Goal: Task Accomplishment & Management: Manage account settings

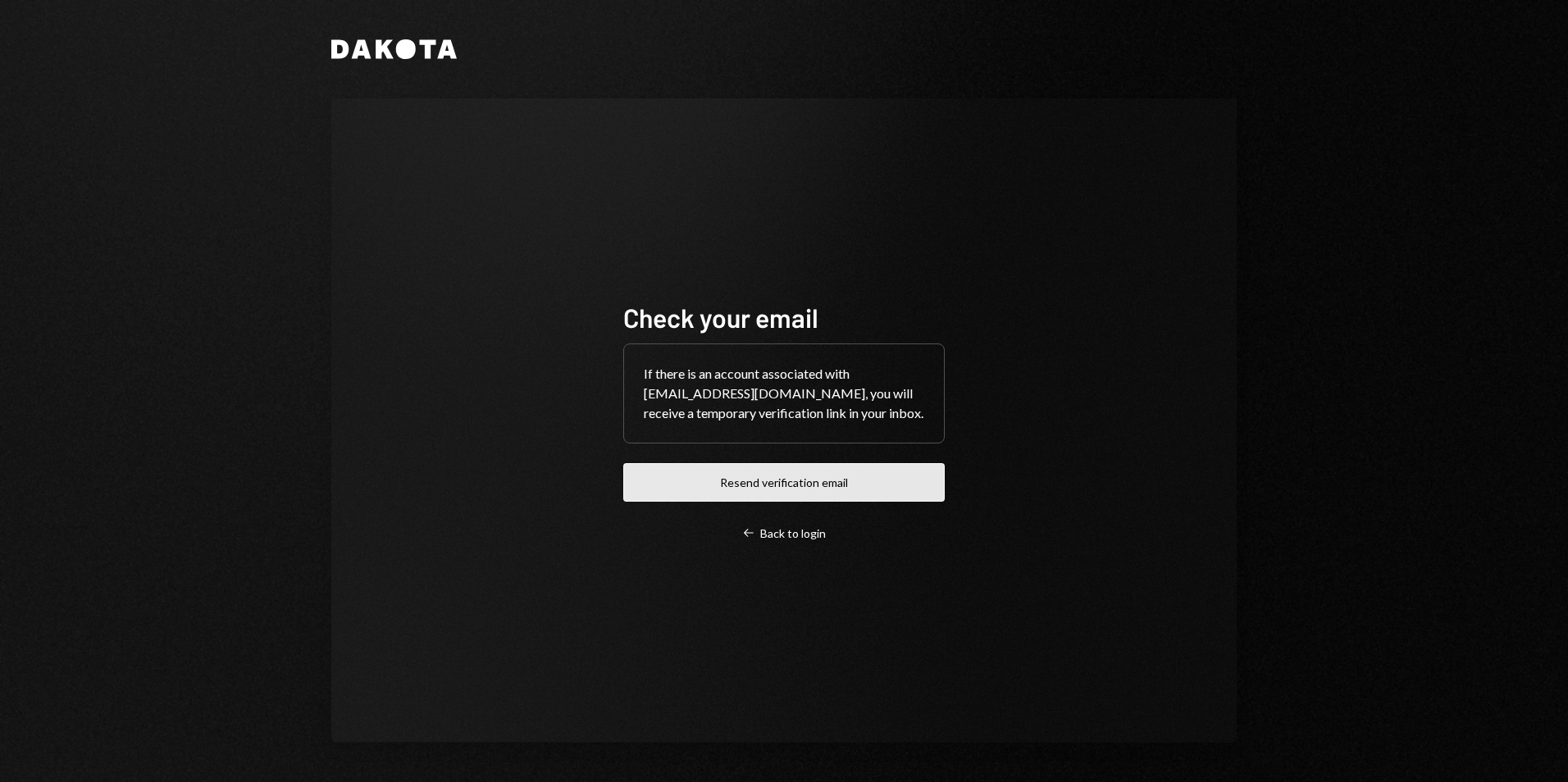
click at [780, 478] on button "Resend verification email" at bounding box center [783, 483] width 321 height 38
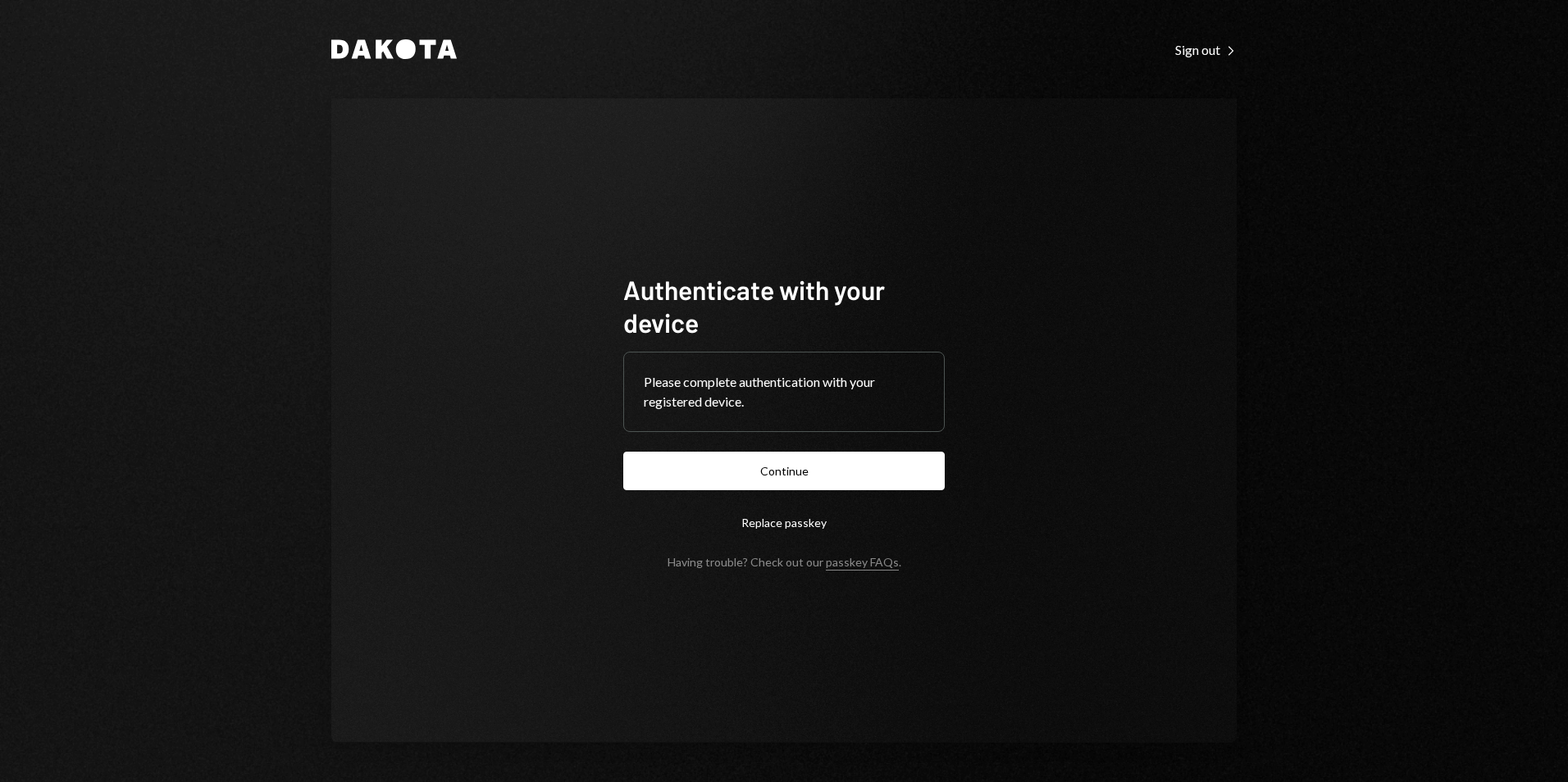
drag, startPoint x: 789, startPoint y: 483, endPoint x: 747, endPoint y: 490, distance: 42.6
click at [788, 483] on button "Continue" at bounding box center [783, 471] width 321 height 38
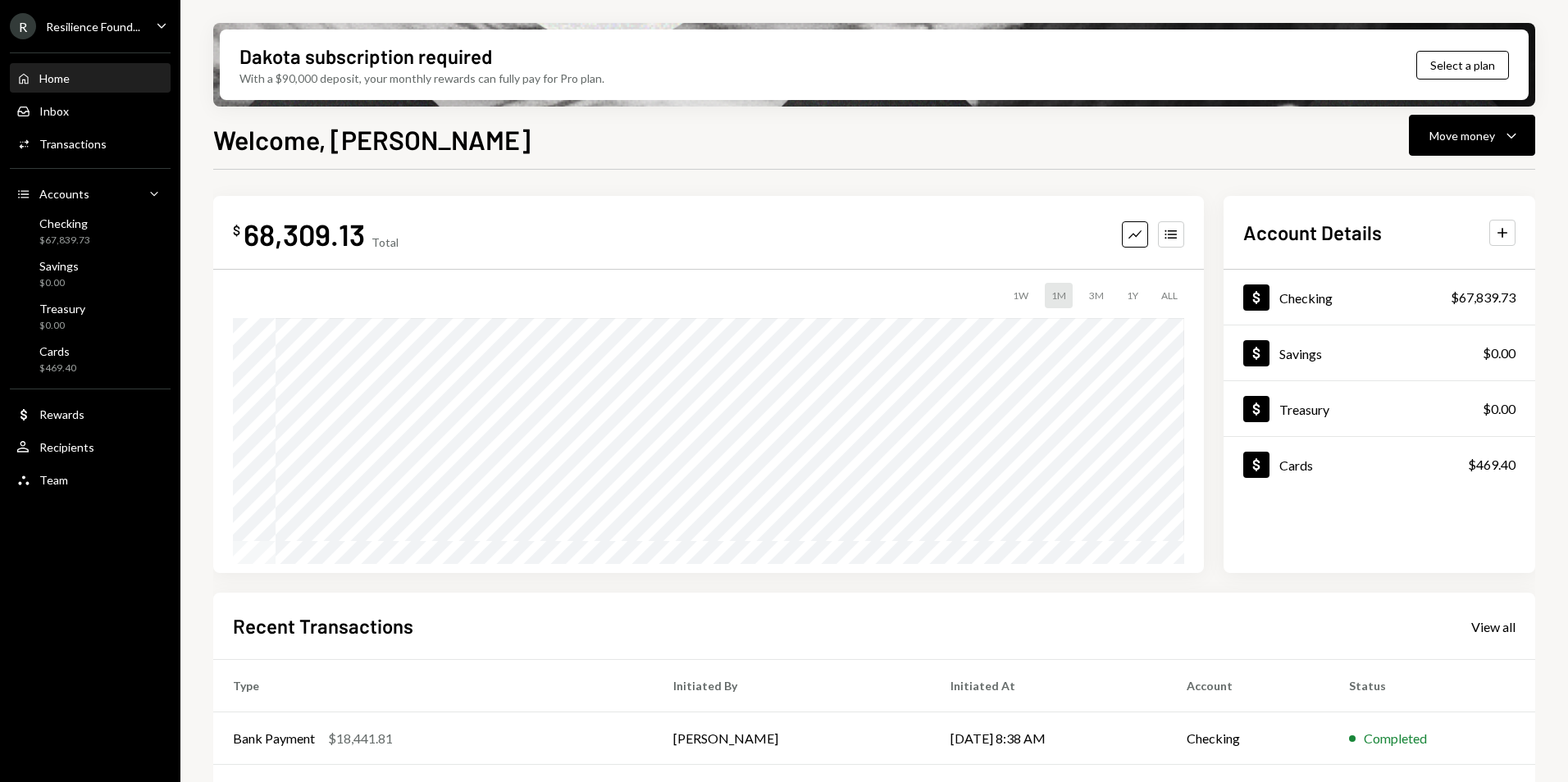
click at [104, 15] on div "R Resilience Found..." at bounding box center [75, 26] width 131 height 26
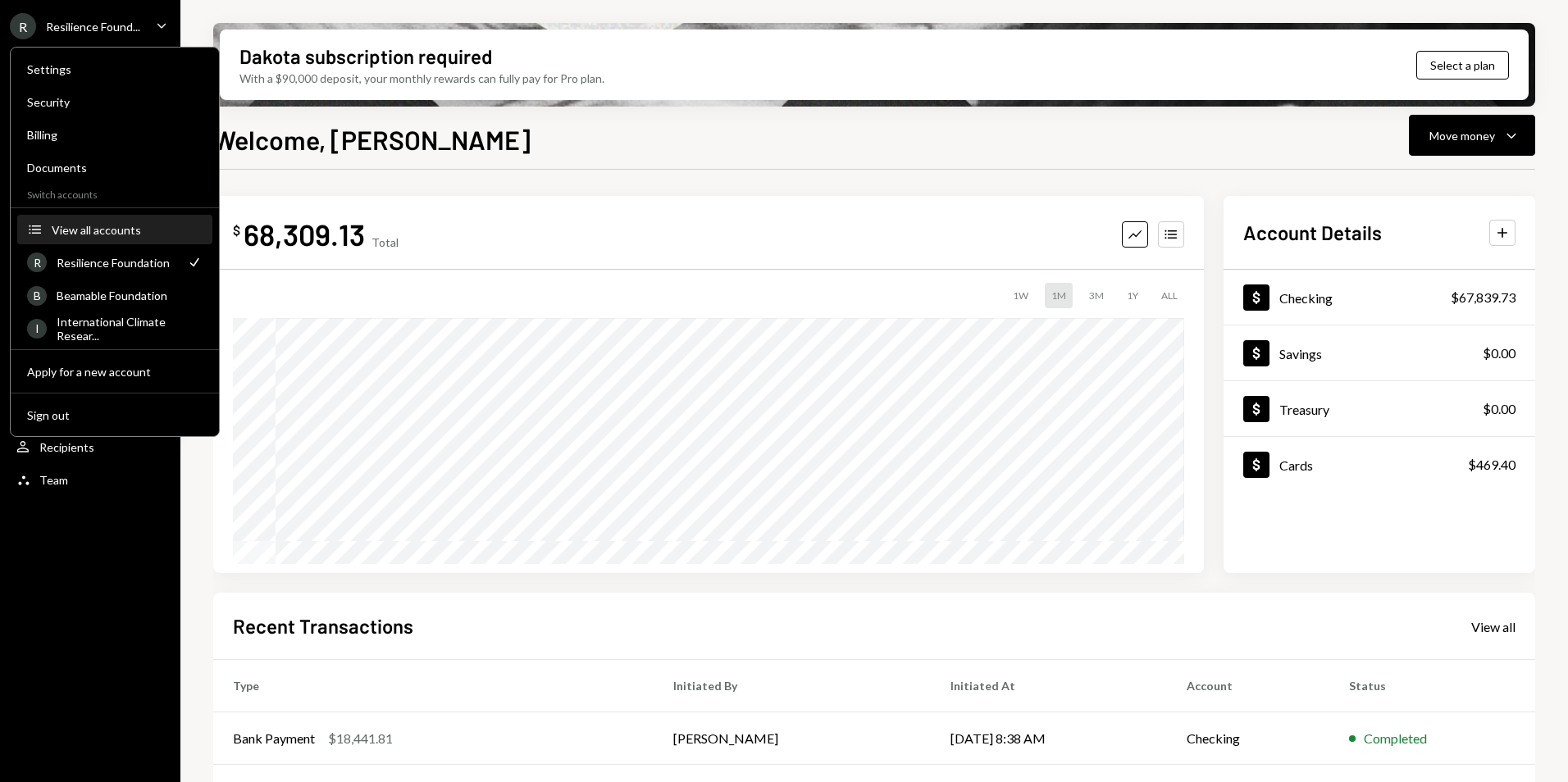
click at [99, 234] on div "View all accounts" at bounding box center [126, 230] width 151 height 14
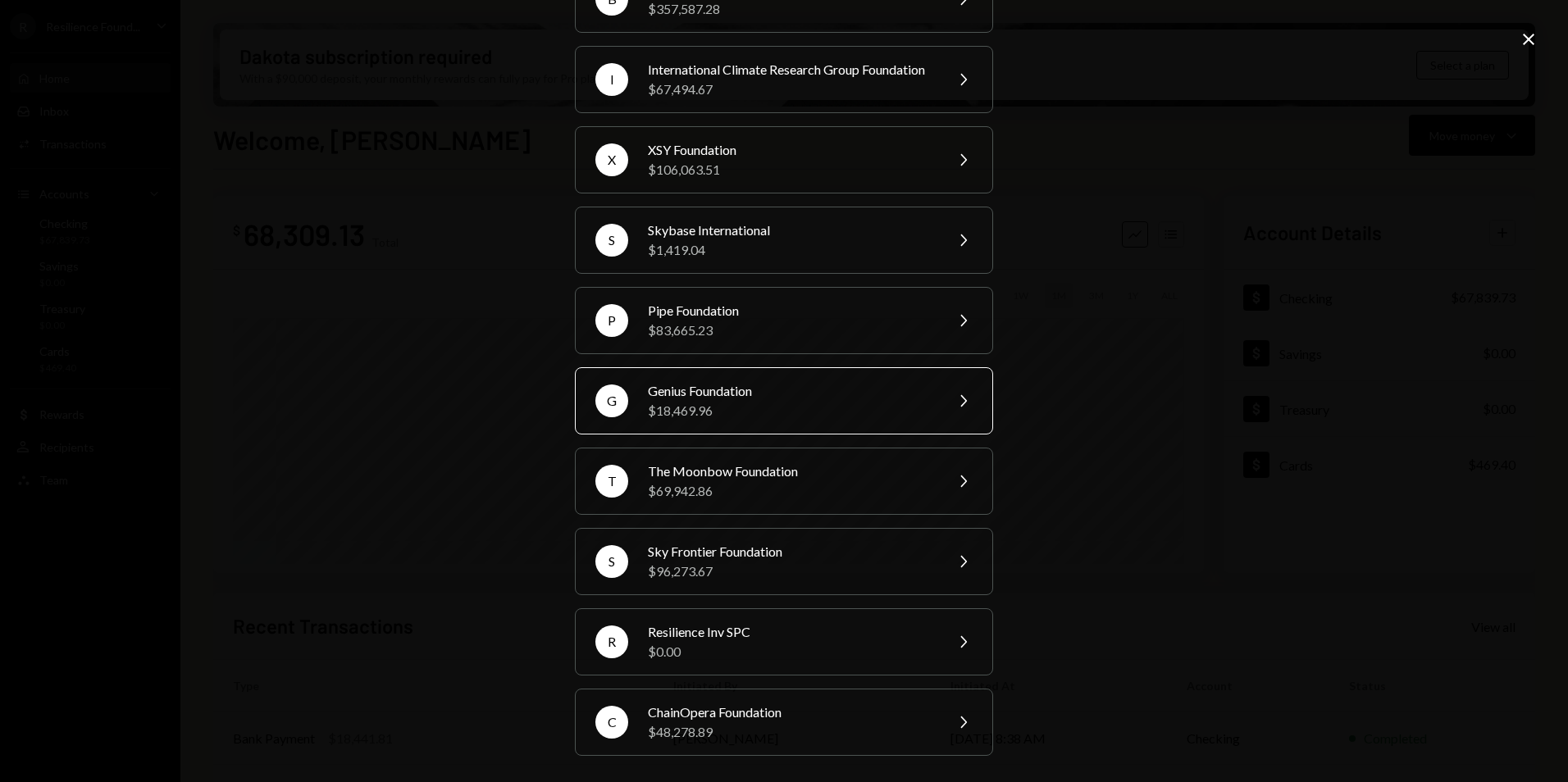
scroll to position [204, 0]
click at [758, 648] on div "$0.00" at bounding box center [791, 652] width 285 height 20
